Goal: Find specific page/section

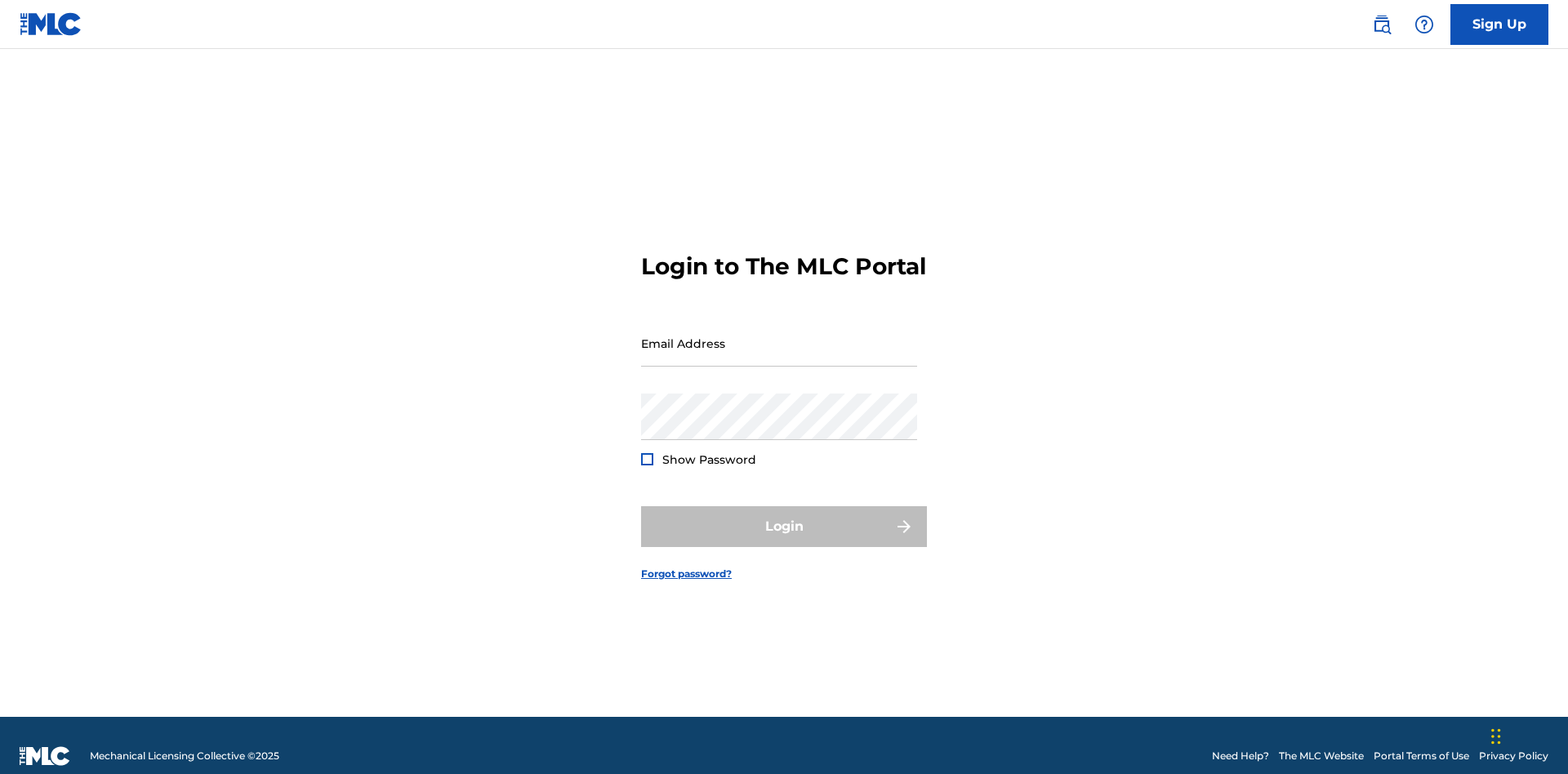
scroll to position [22, 0]
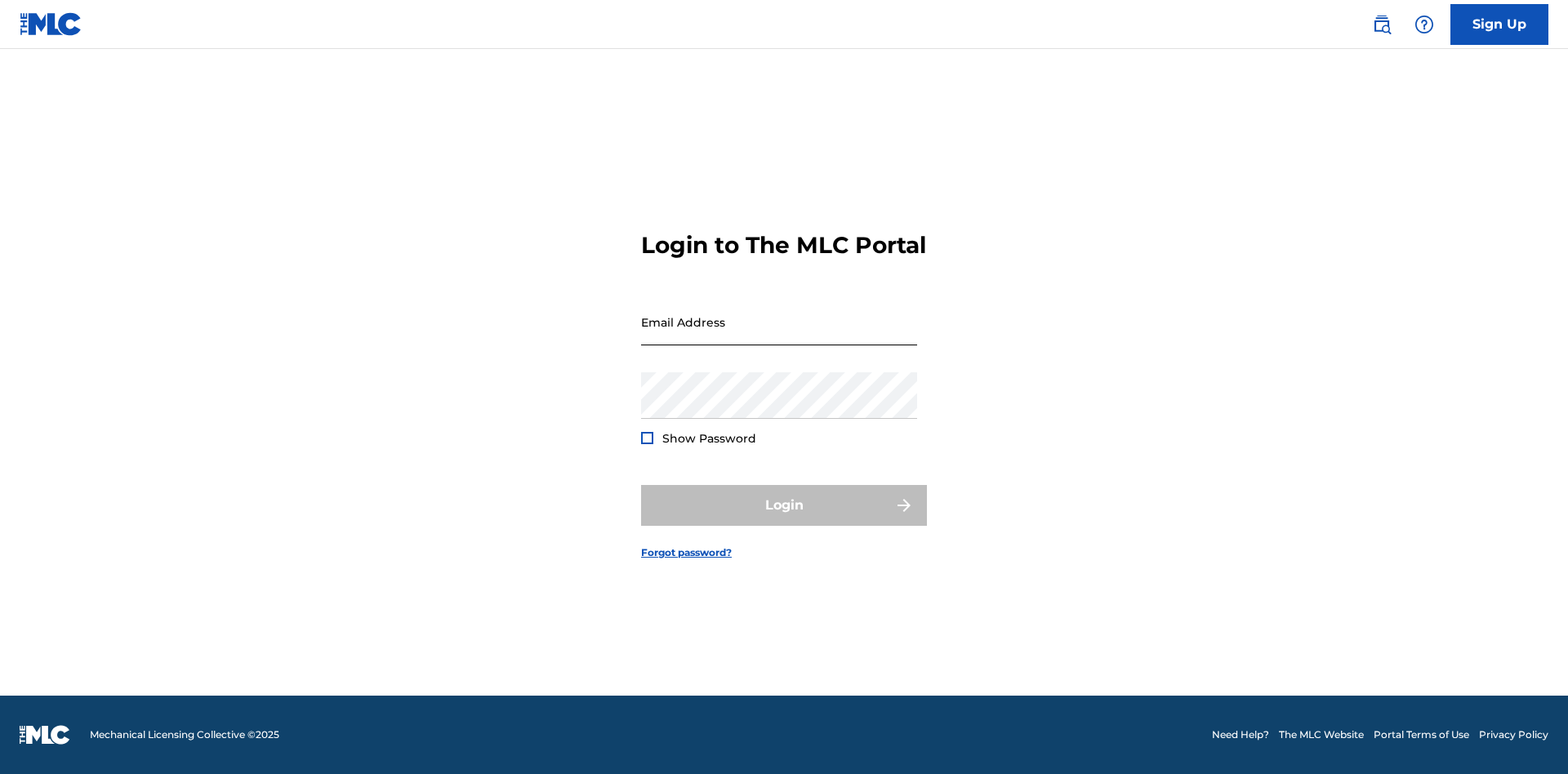
click at [779, 335] on input "Email Address" at bounding box center [779, 322] width 276 height 46
type input "Duke.McTesterson@gmail.com"
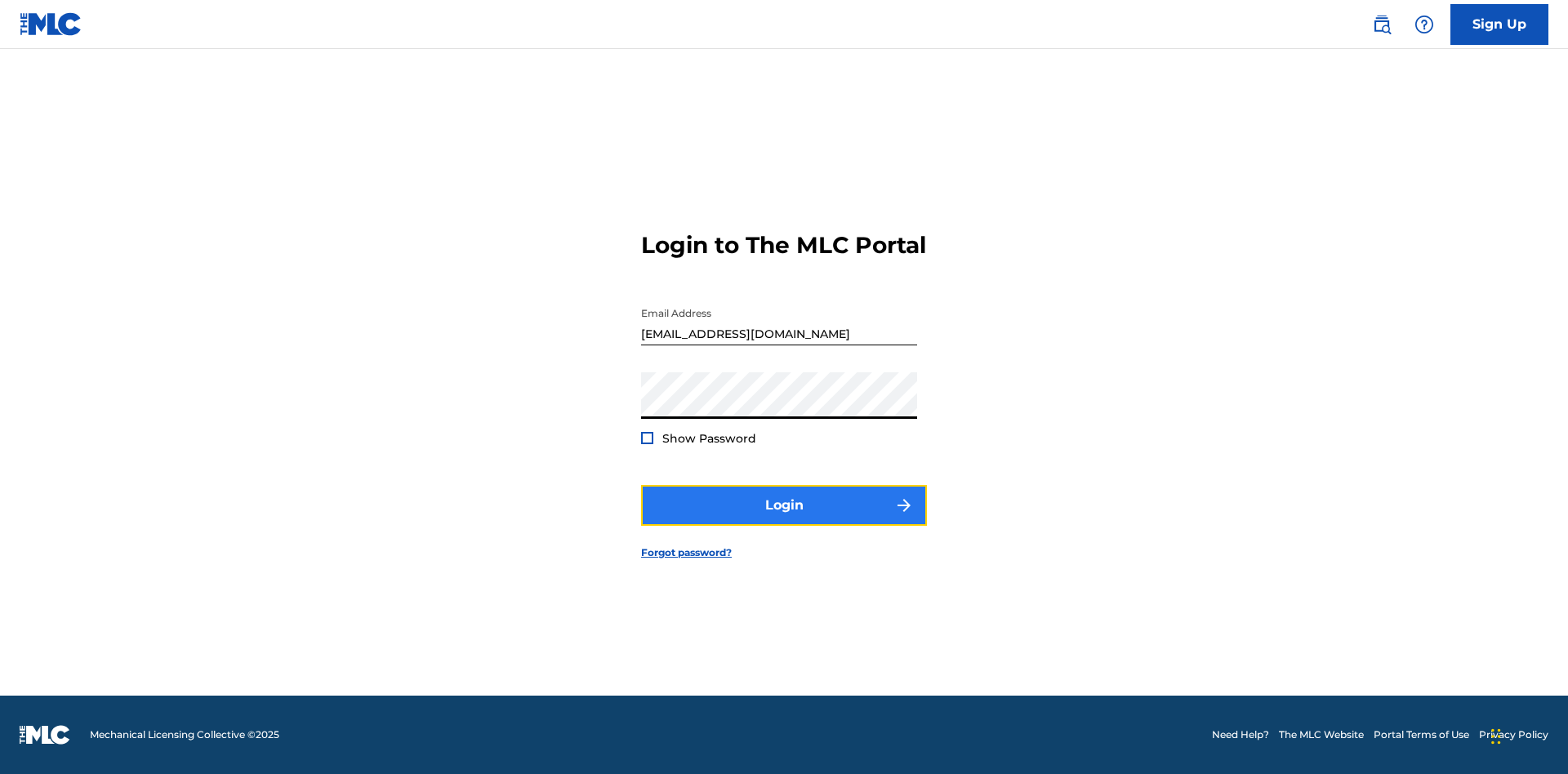
click at [784, 519] on button "Login" at bounding box center [784, 506] width 286 height 41
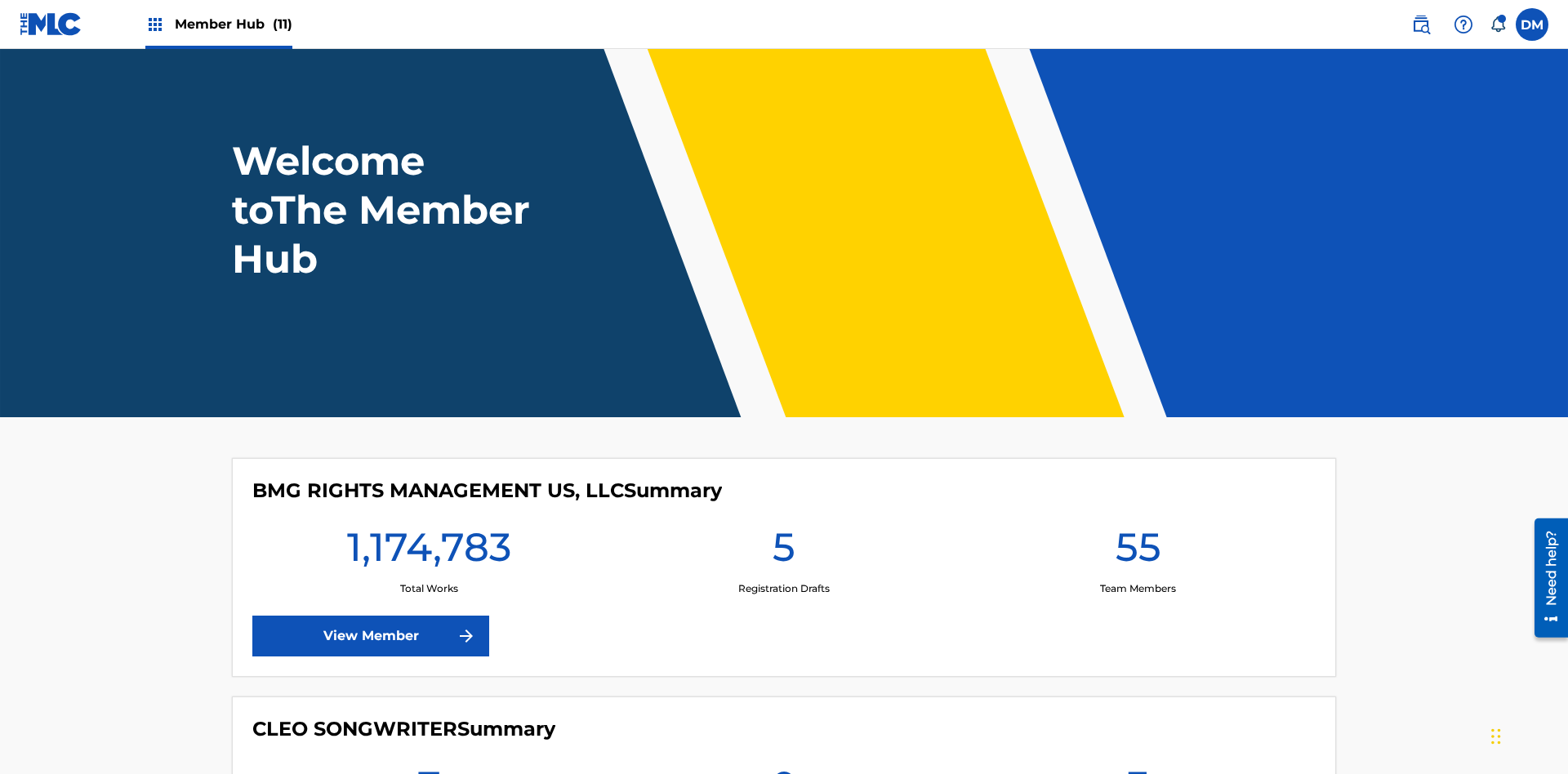
click at [233, 24] on span "Member Hub (11)" at bounding box center [234, 24] width 118 height 19
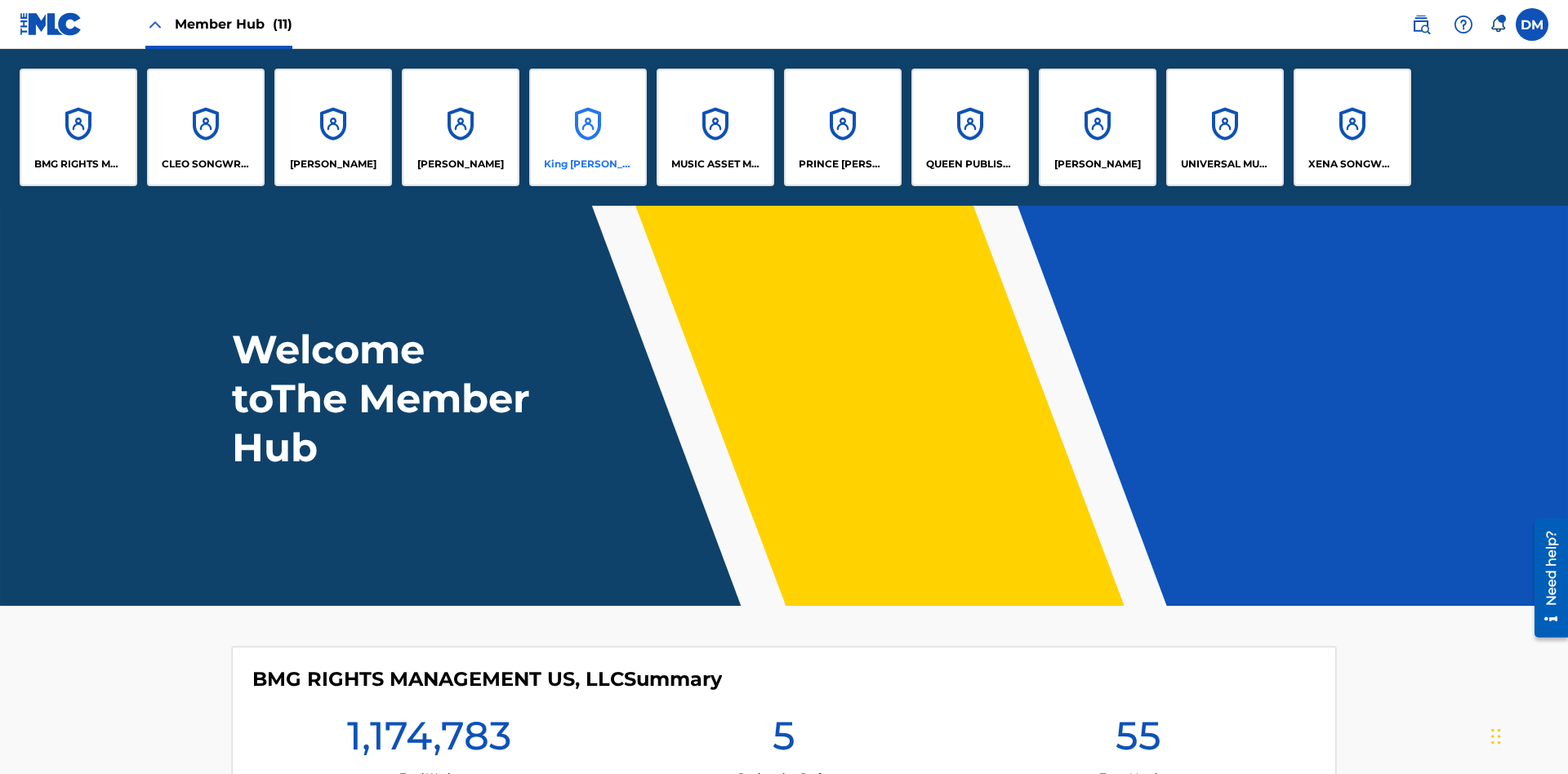
click at [587, 164] on p "King McTesterson" at bounding box center [588, 163] width 89 height 15
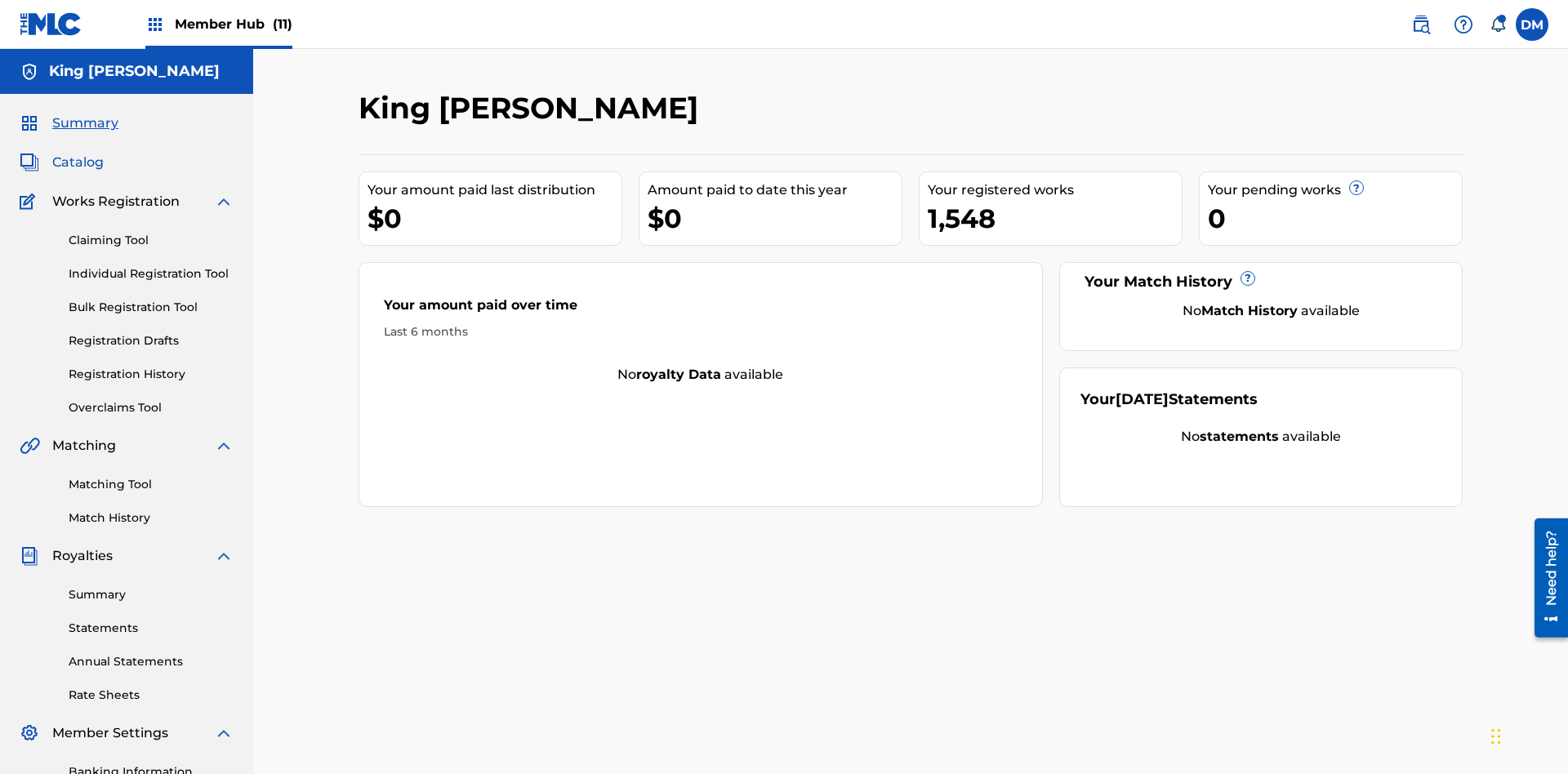
click at [78, 152] on span "Catalog" at bounding box center [78, 162] width 51 height 20
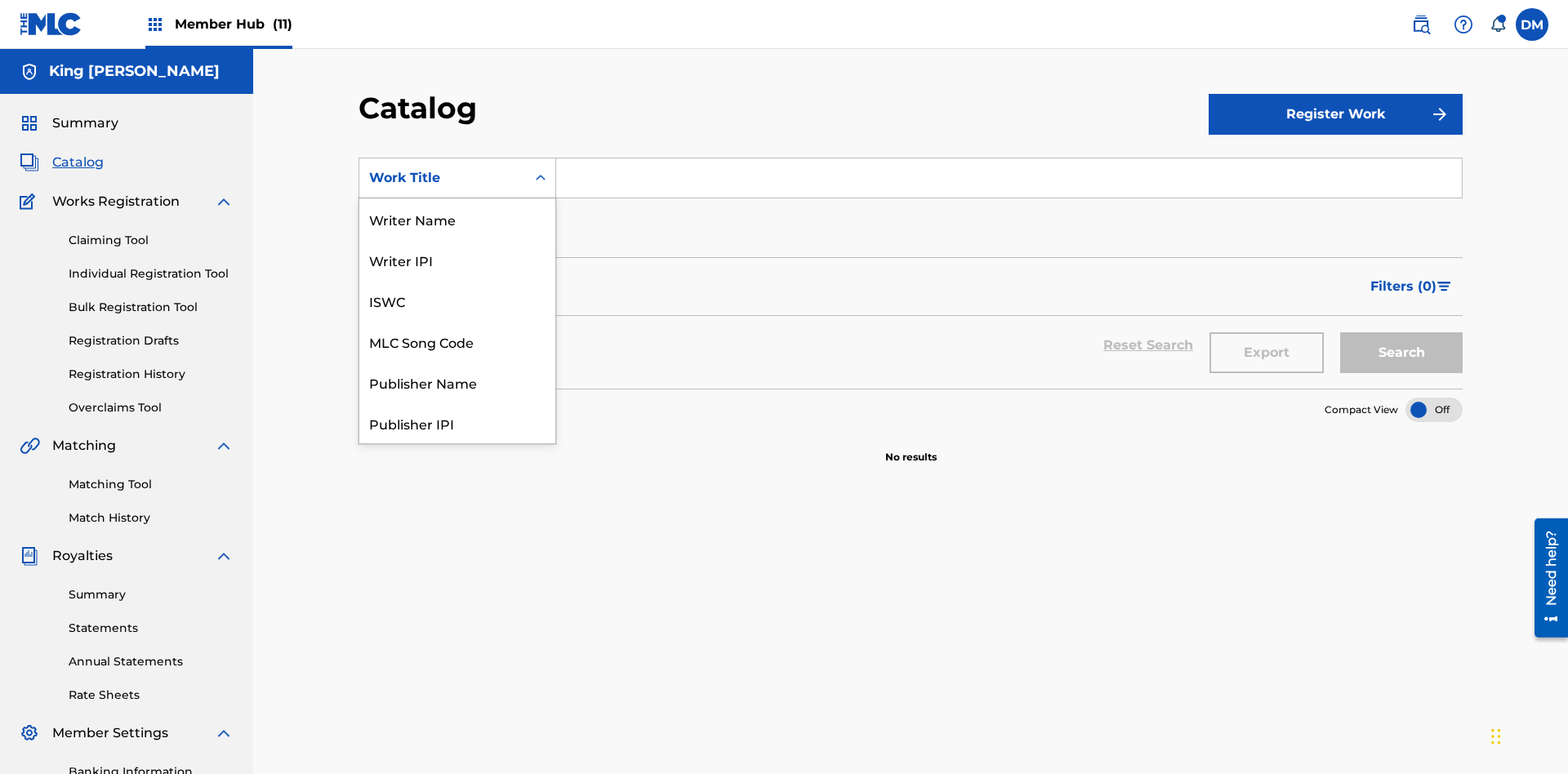
click at [457, 648] on div "Work Title" at bounding box center [456, 669] width 196 height 41
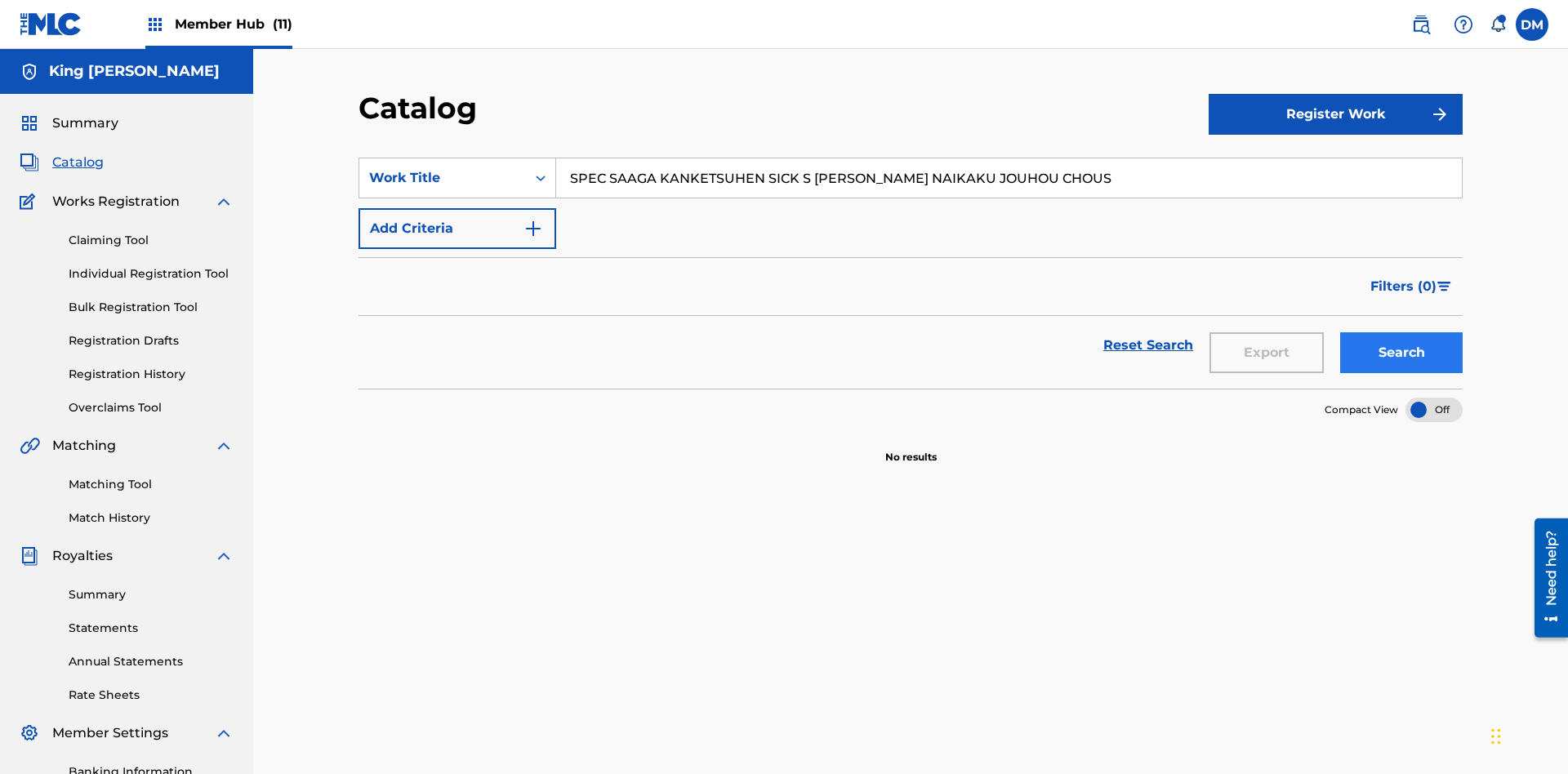
type input "SPEC SAAGA KANKETSUHEN SICK S JONO SHOU NAIKAKU JOUHOU CHOUS"
click at [1401, 332] on button "Search" at bounding box center [1401, 353] width 123 height 41
click at [1433, 397] on div at bounding box center [1433, 409] width 57 height 25
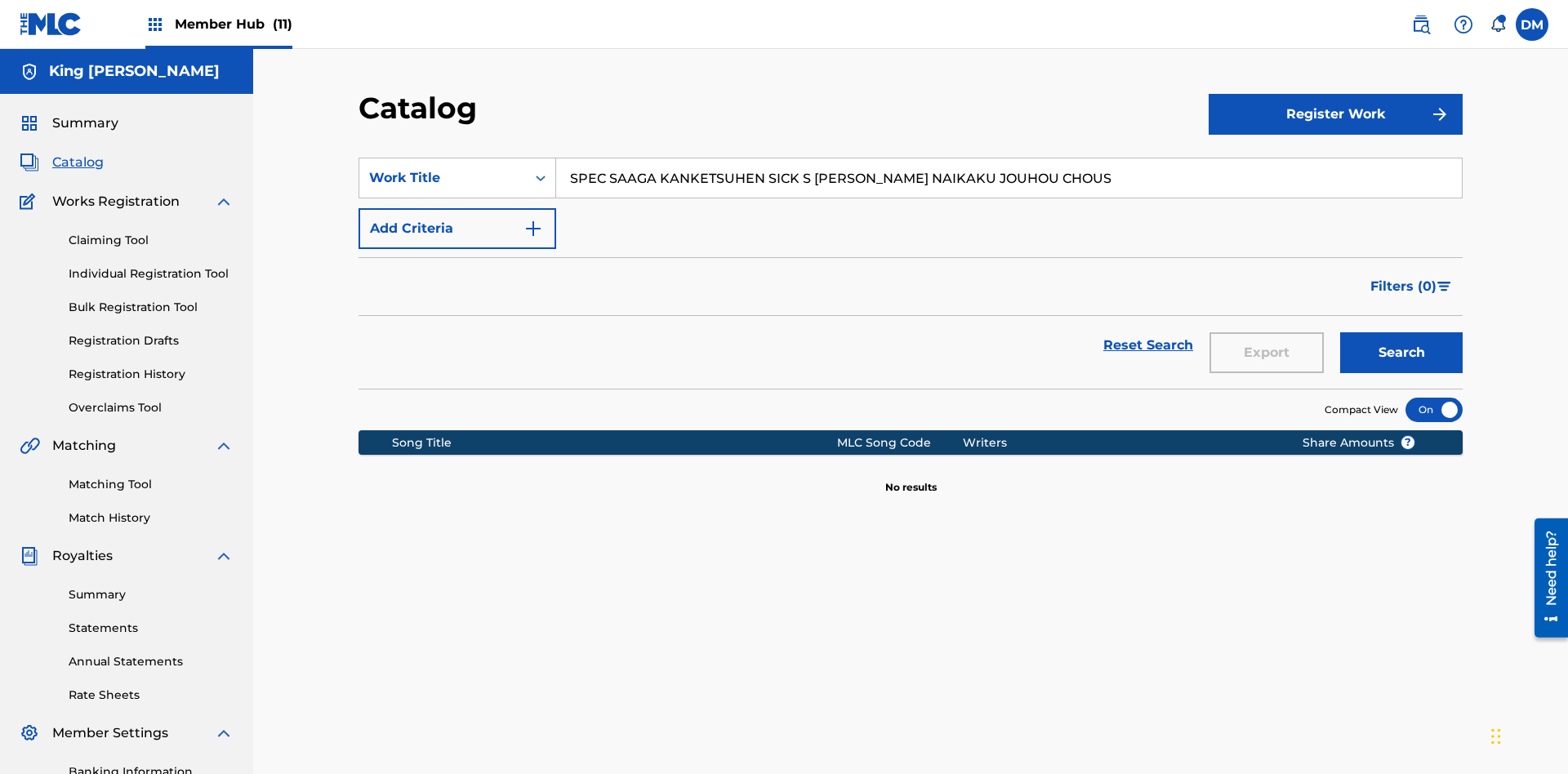
scroll to position [239, 0]
